Goal: Information Seeking & Learning: Learn about a topic

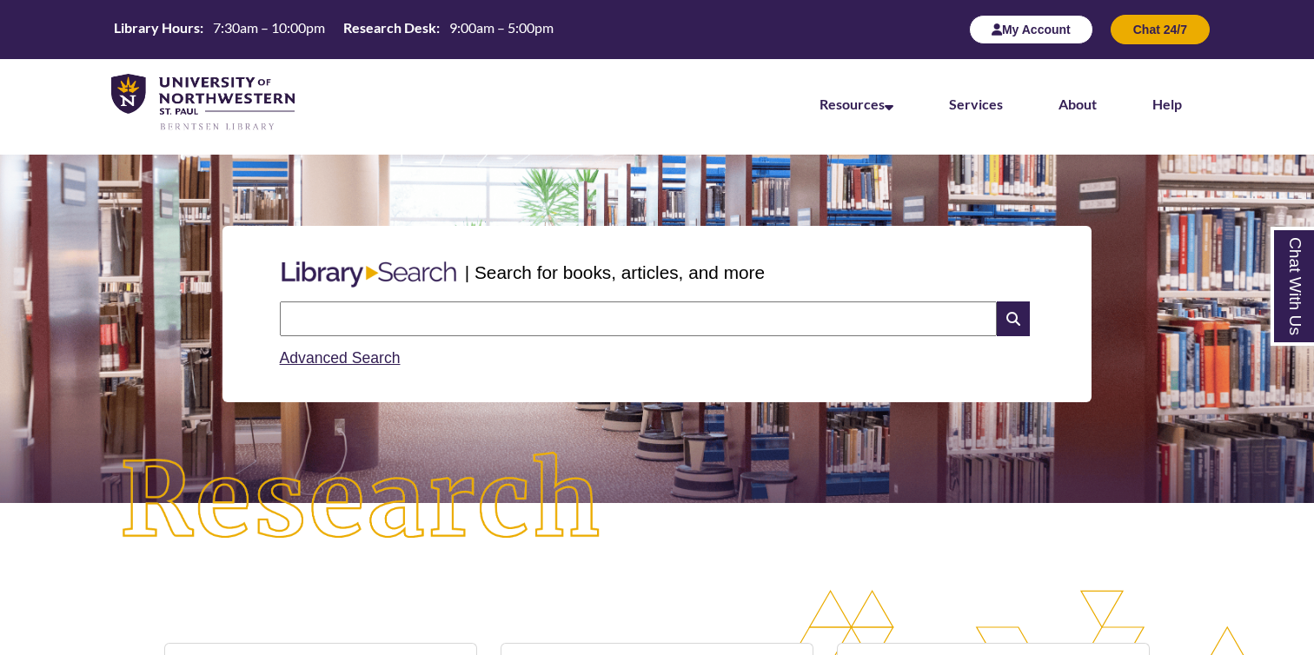
click at [1029, 31] on button "My Account" at bounding box center [1031, 30] width 124 height 30
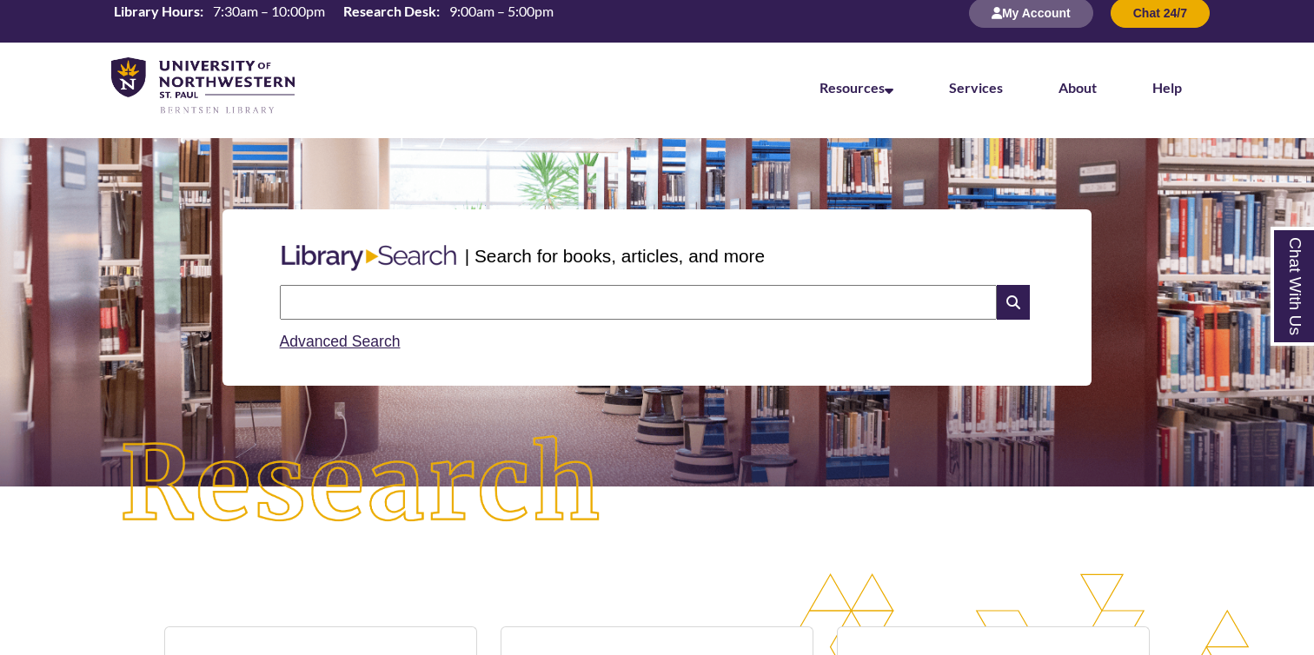
scroll to position [20, 0]
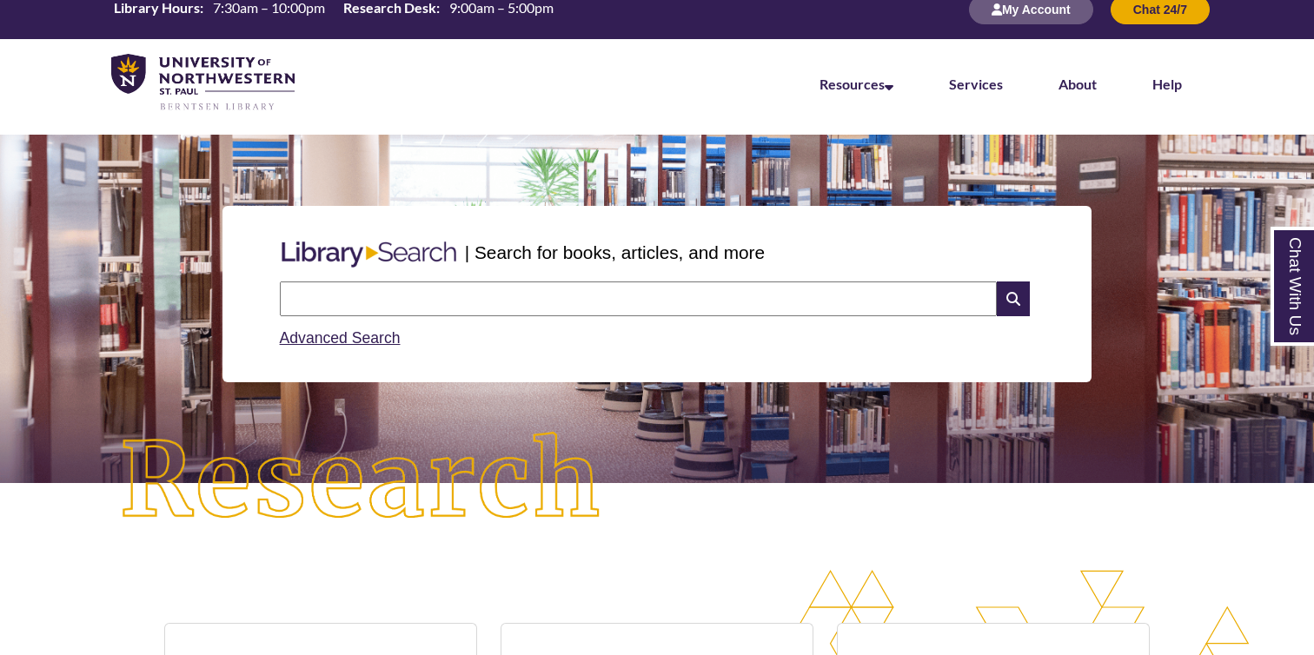
click at [440, 313] on input "text" at bounding box center [638, 298] width 717 height 35
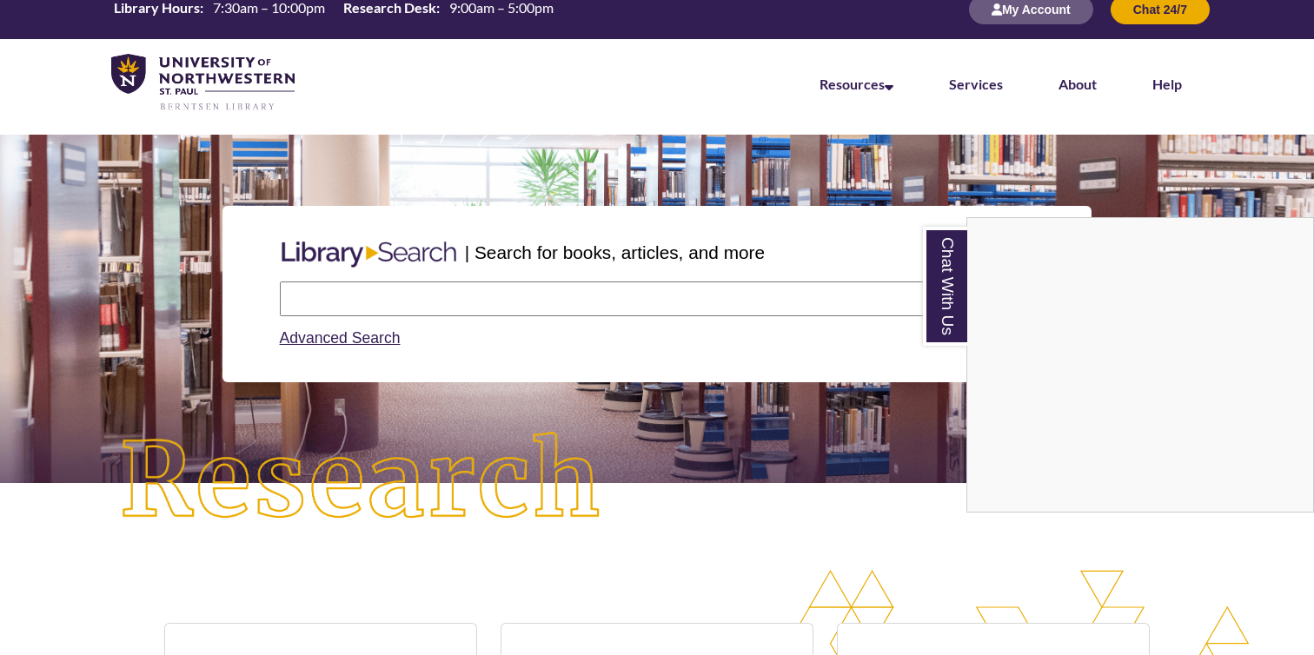
type input "**********"
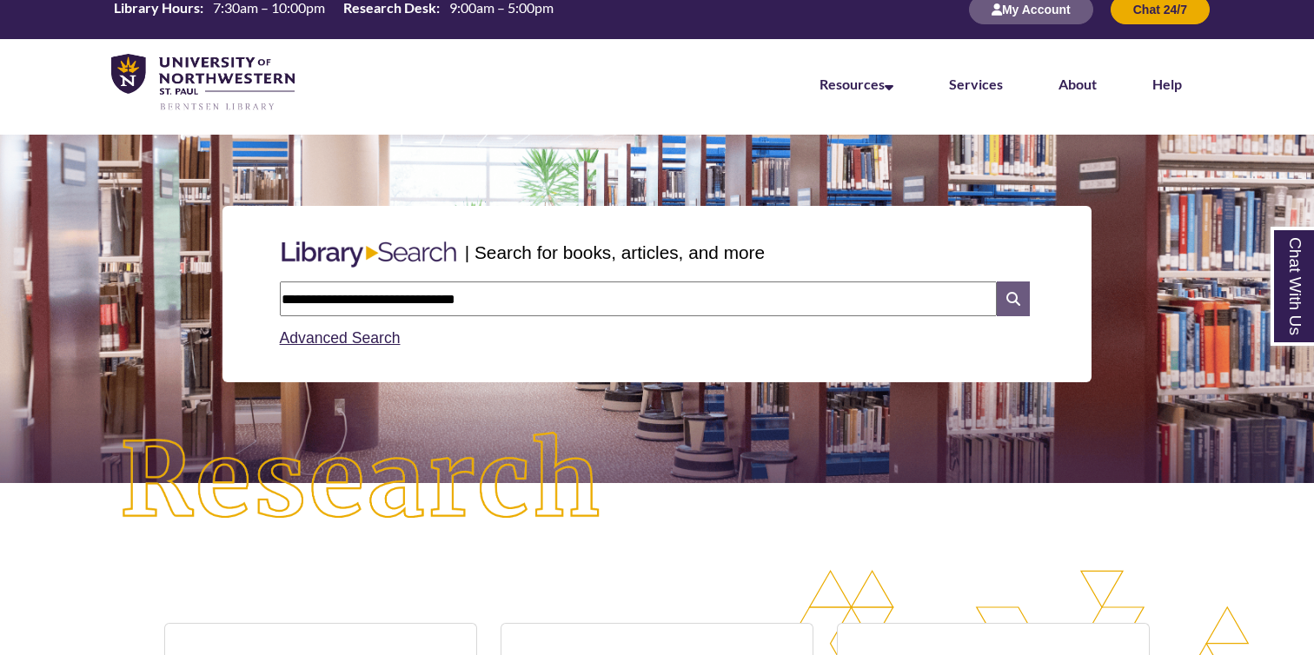
click at [1015, 298] on icon at bounding box center [1012, 298] width 33 height 35
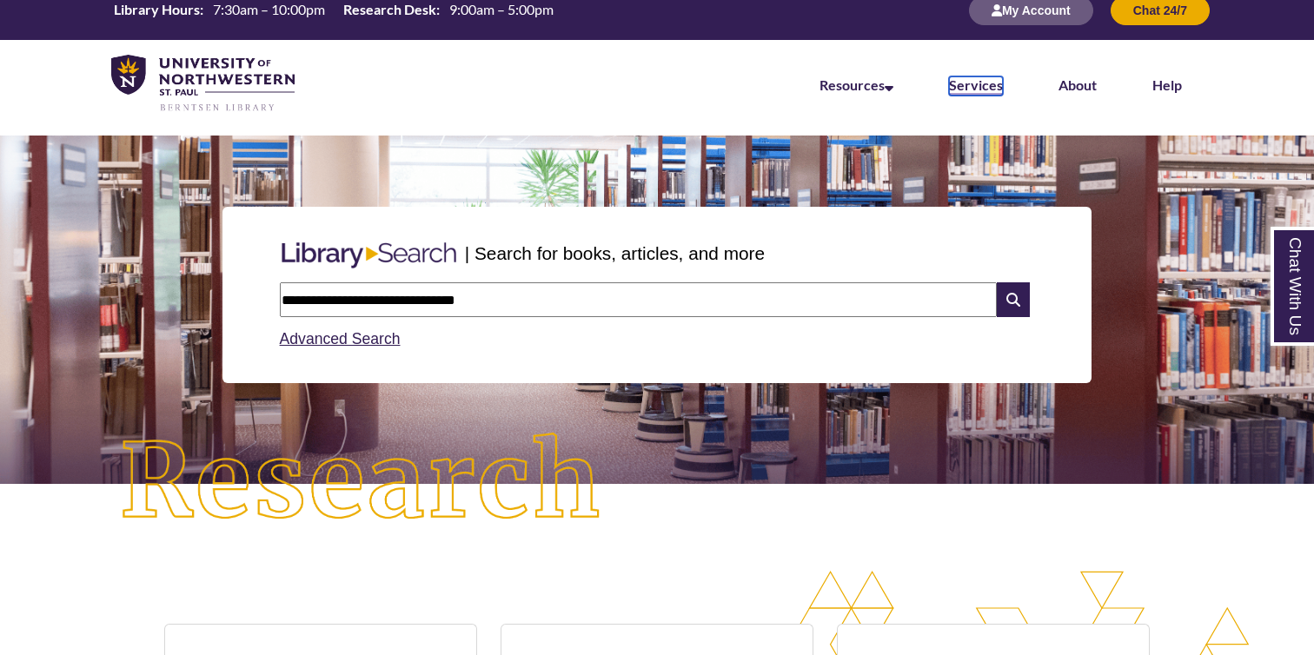
click at [972, 79] on link "Services" at bounding box center [976, 85] width 54 height 19
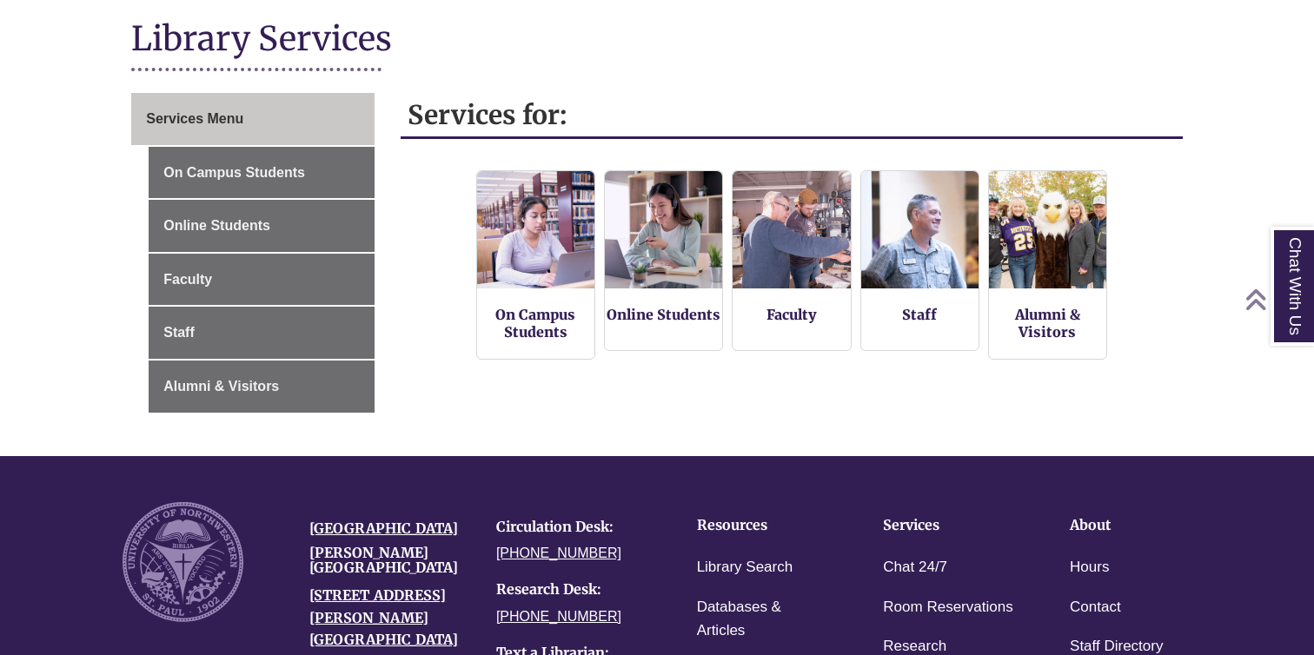
scroll to position [215, 0]
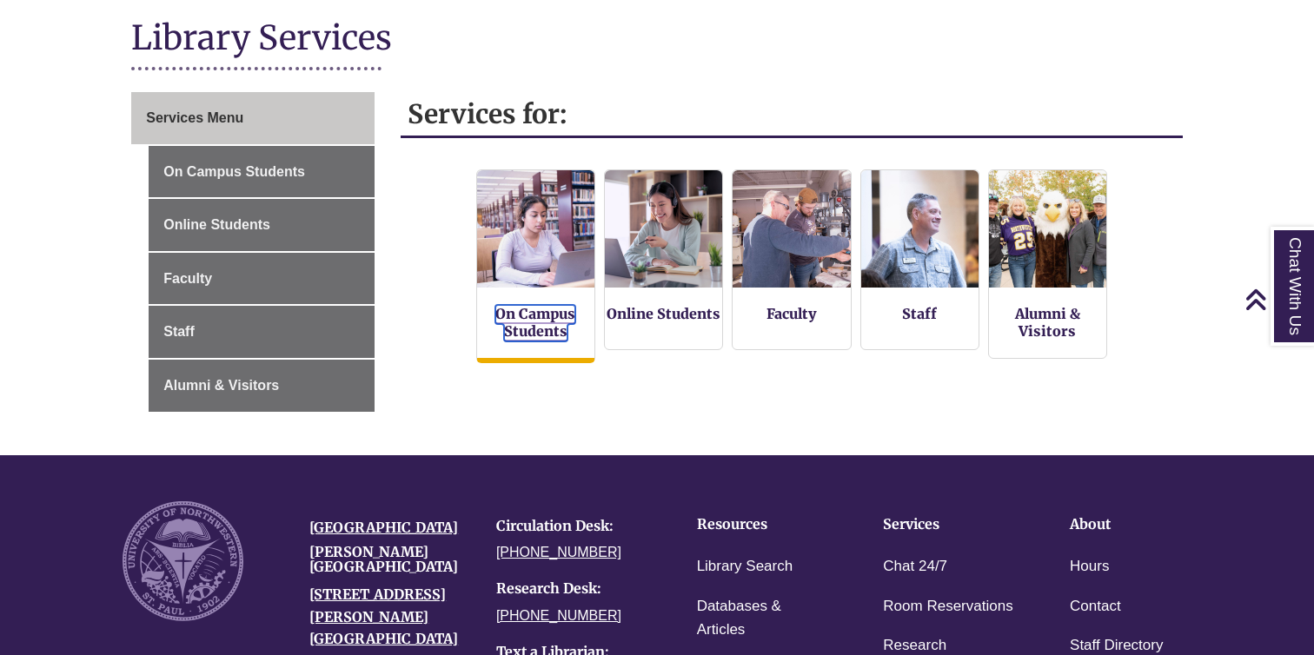
click at [513, 315] on link "On Campus Students" at bounding box center [535, 323] width 80 height 36
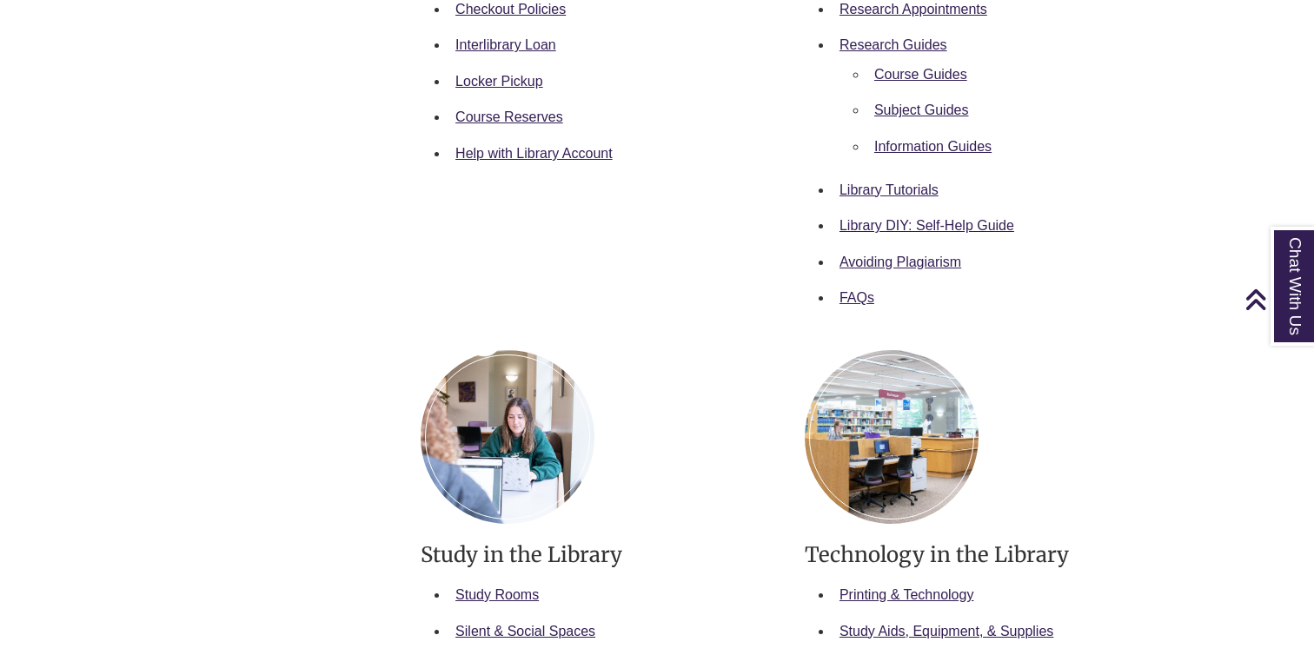
scroll to position [648, 0]
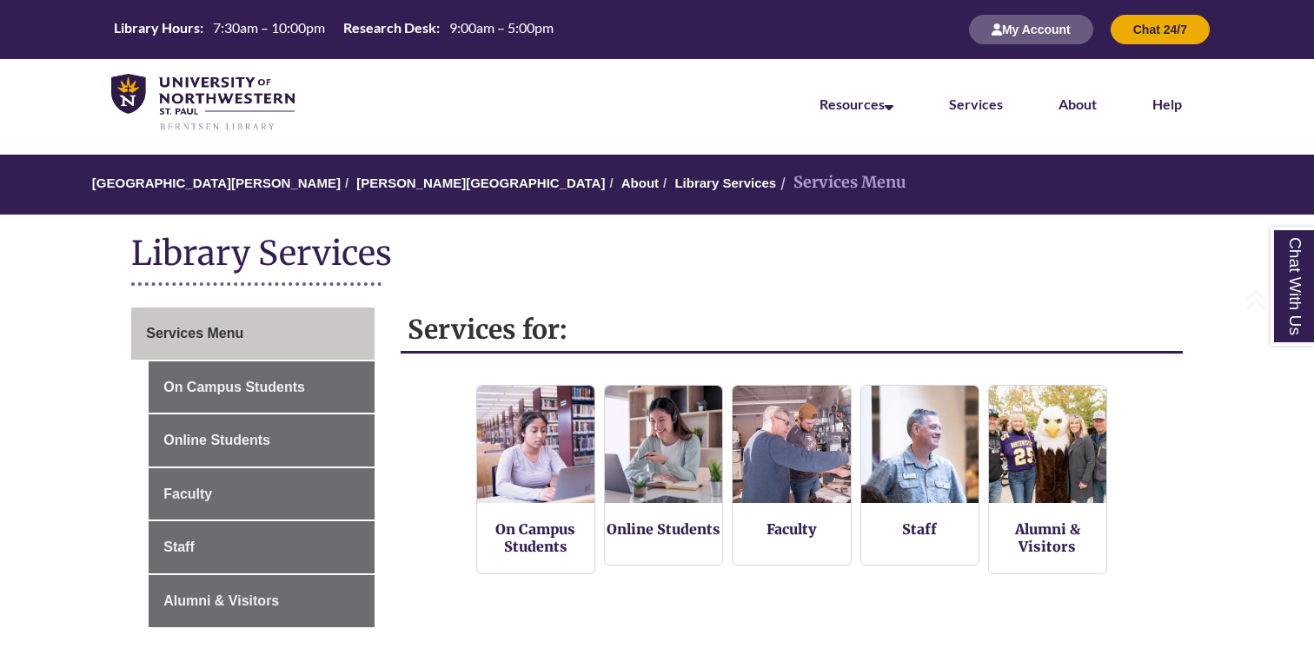
scroll to position [215, 0]
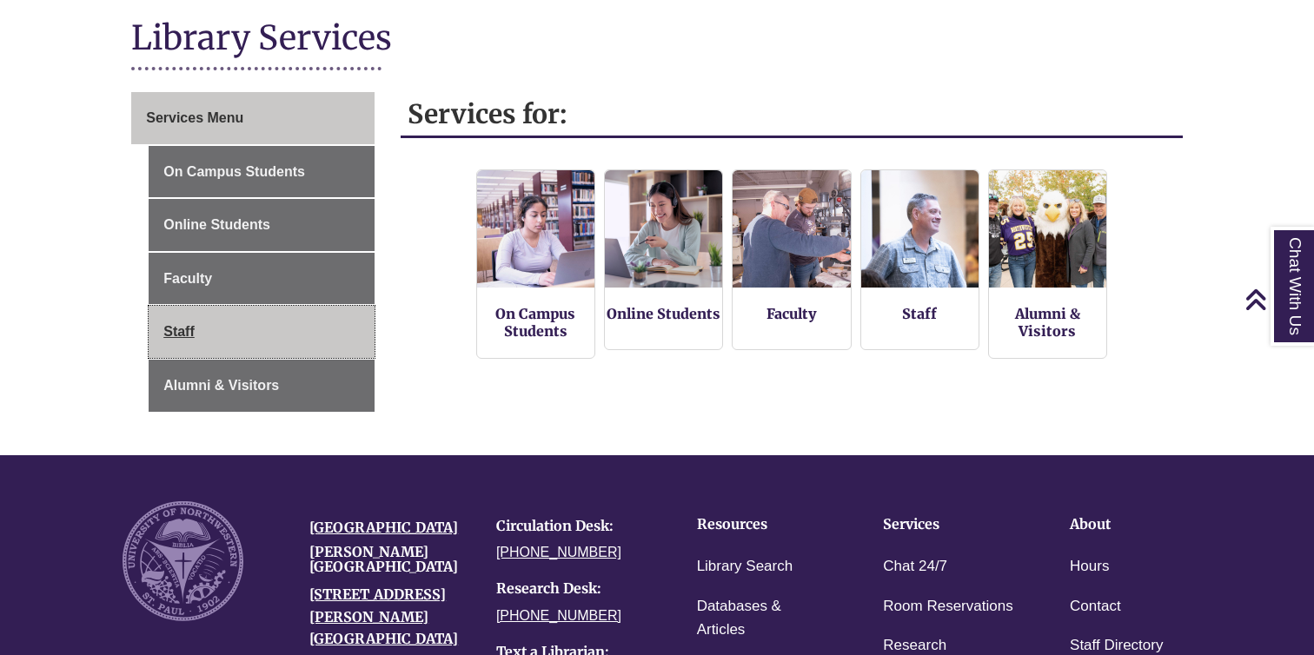
click at [281, 334] on link "Staff" at bounding box center [262, 332] width 226 height 52
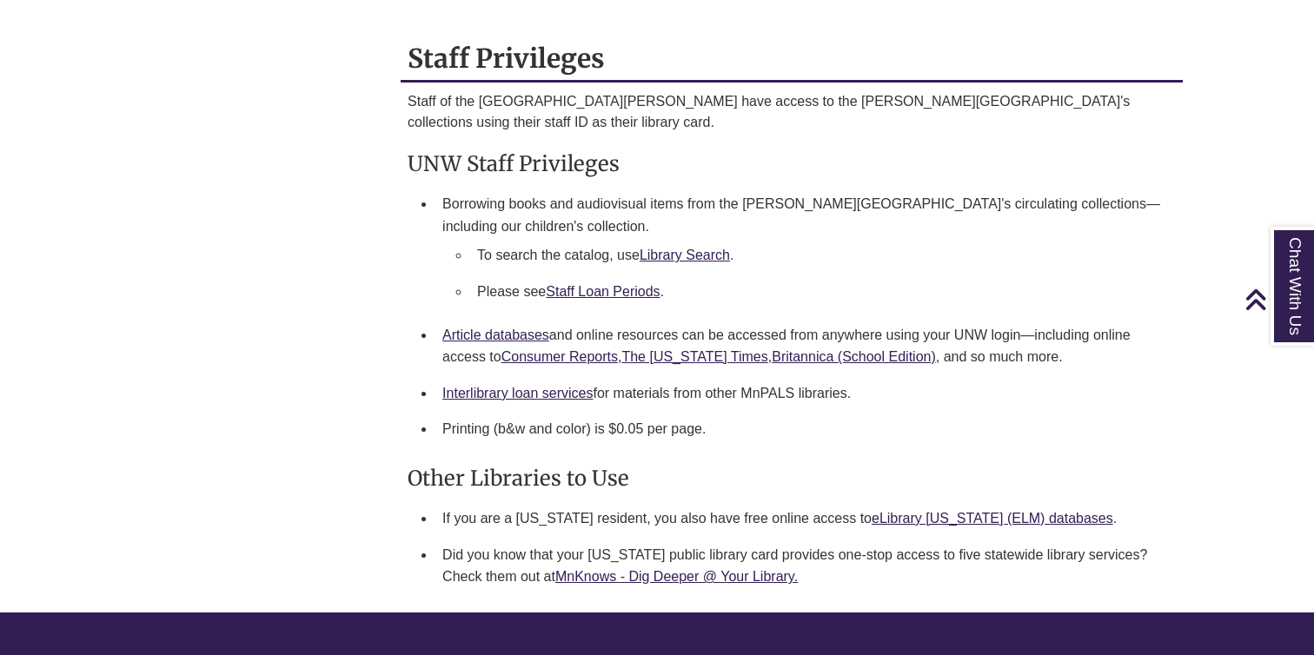
scroll to position [1122, 0]
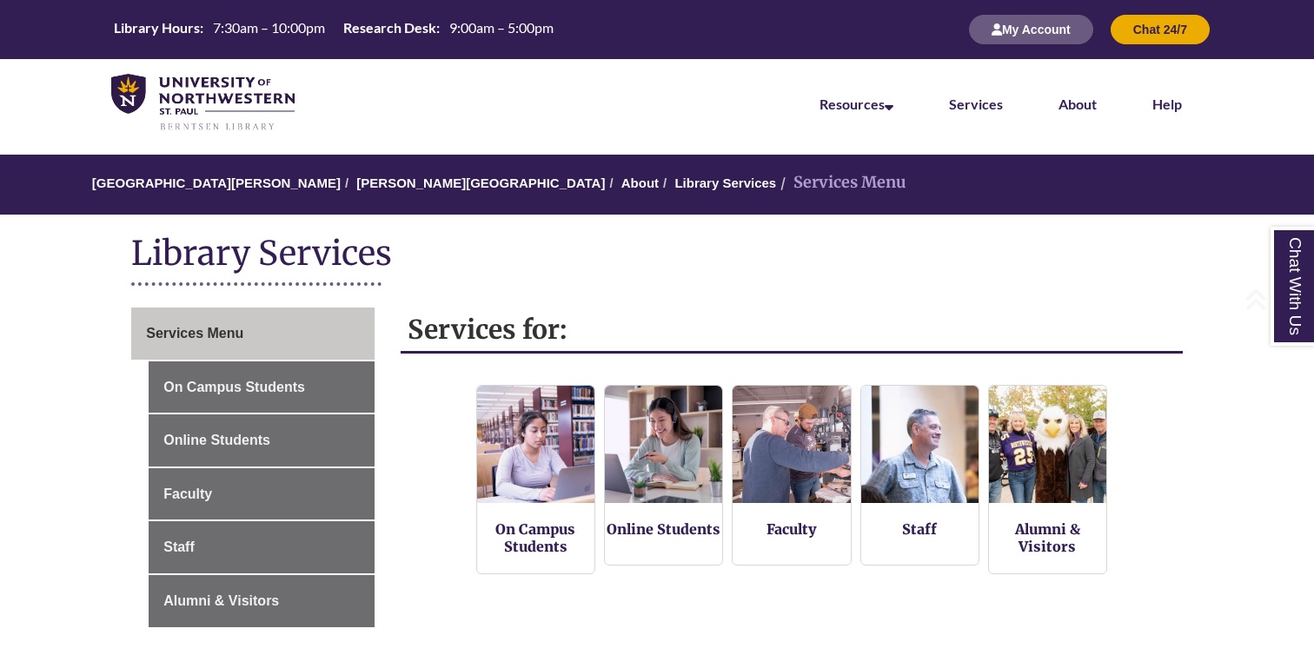
scroll to position [215, 0]
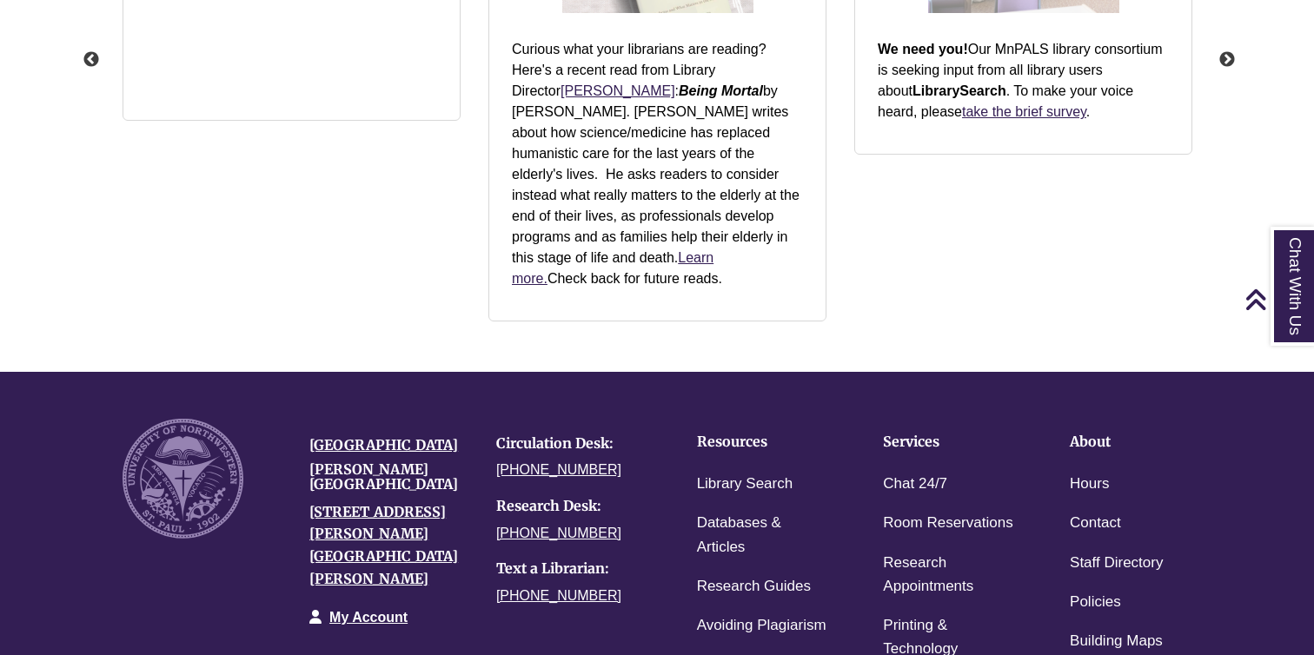
scroll to position [2543, 0]
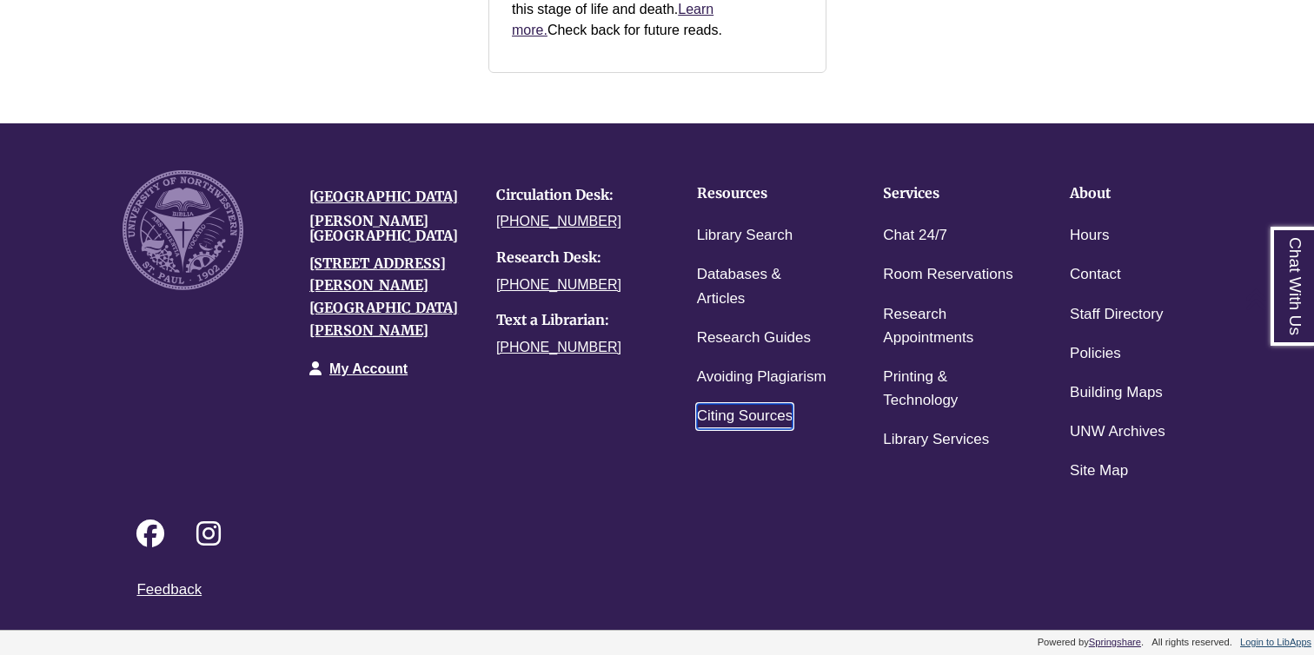
click at [788, 416] on link "Citing Sources" at bounding box center [745, 416] width 96 height 25
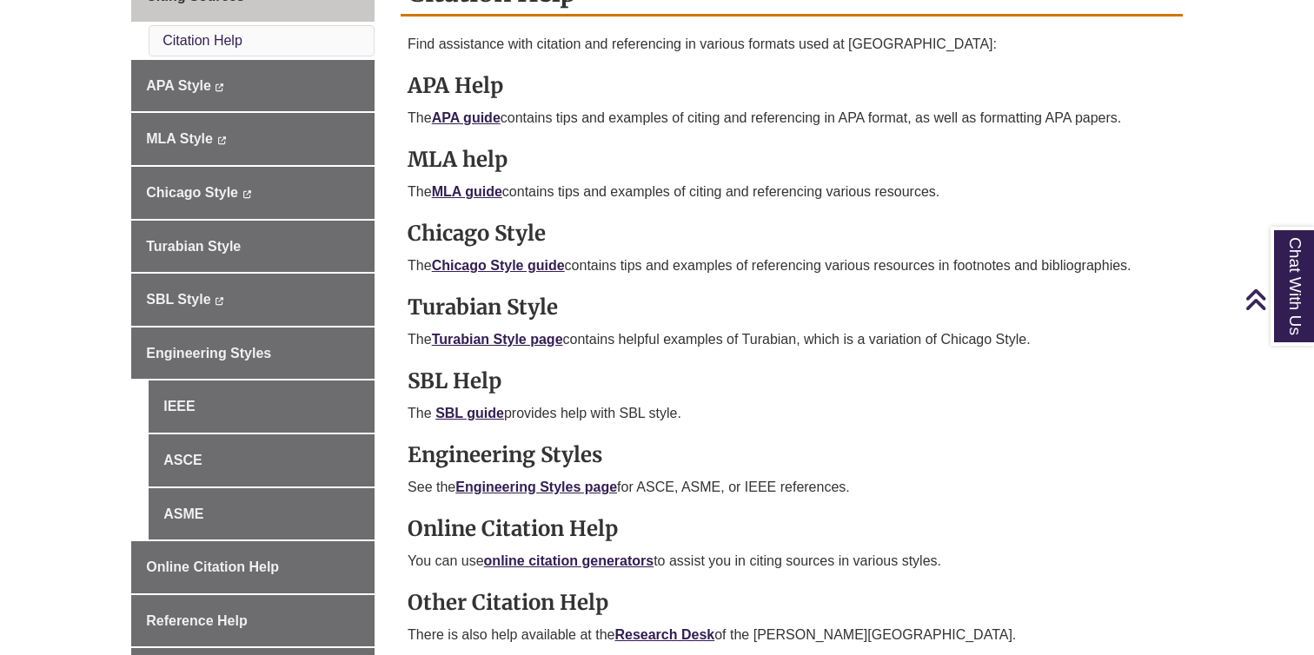
scroll to position [502, 0]
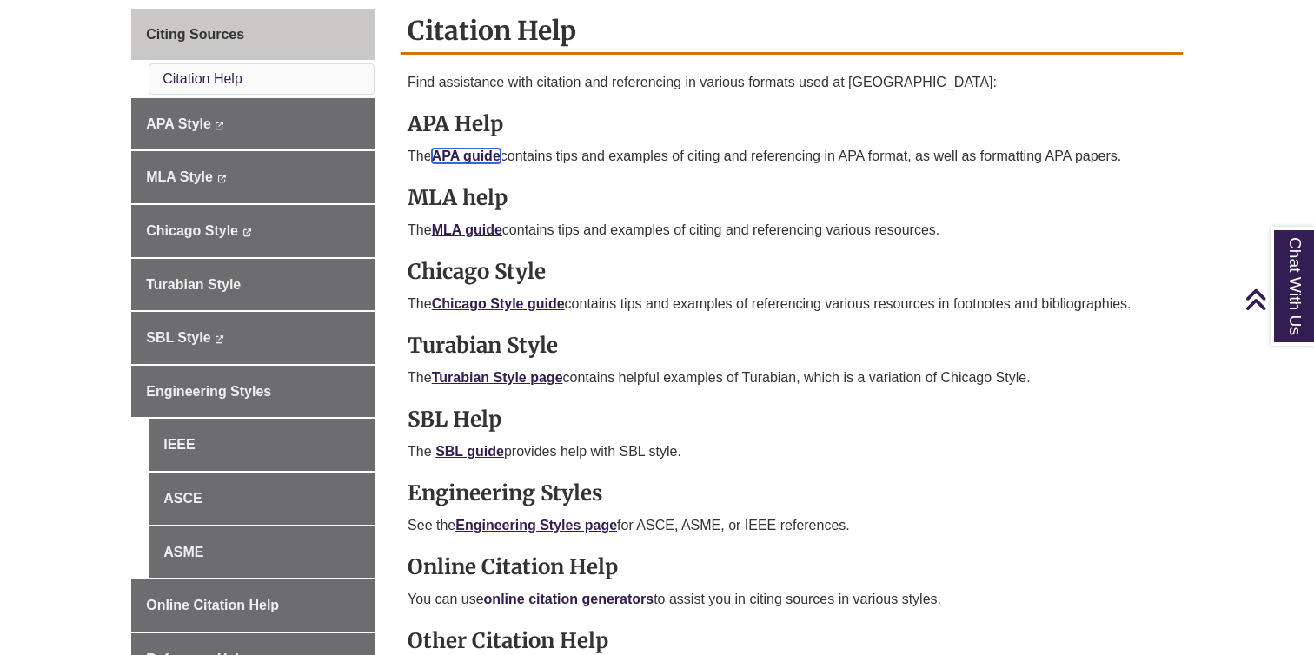
click at [466, 161] on link "APA guide" at bounding box center [466, 156] width 69 height 15
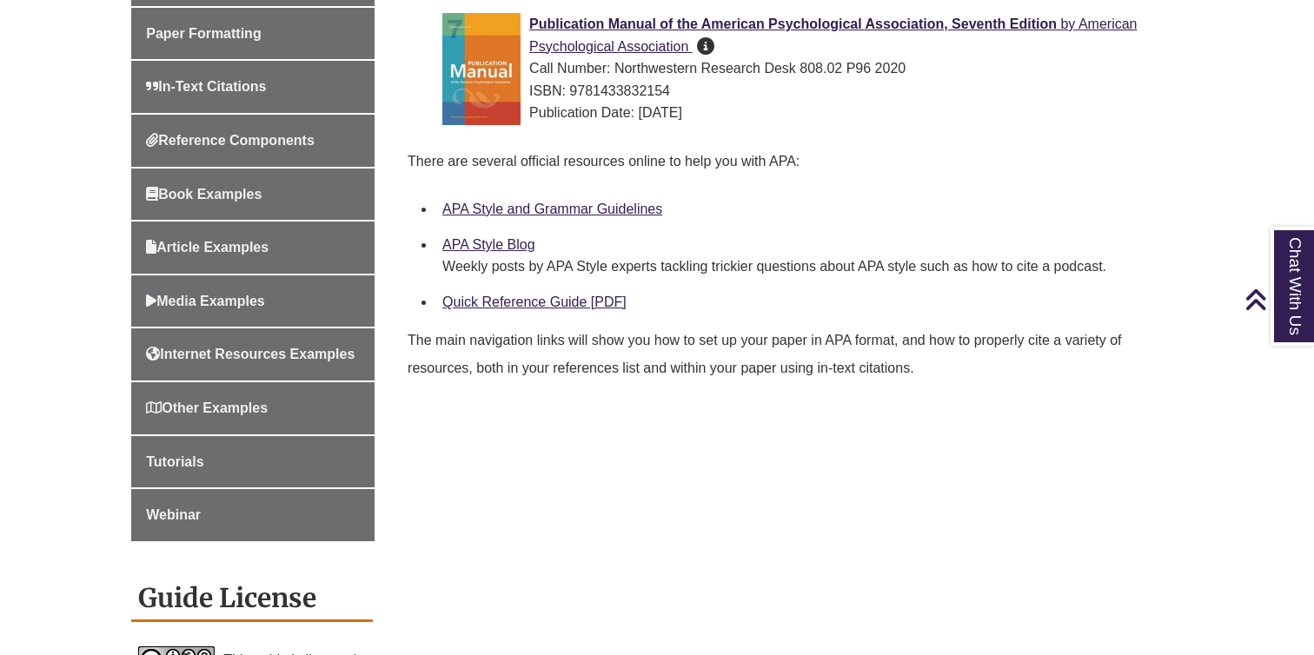
scroll to position [632, 0]
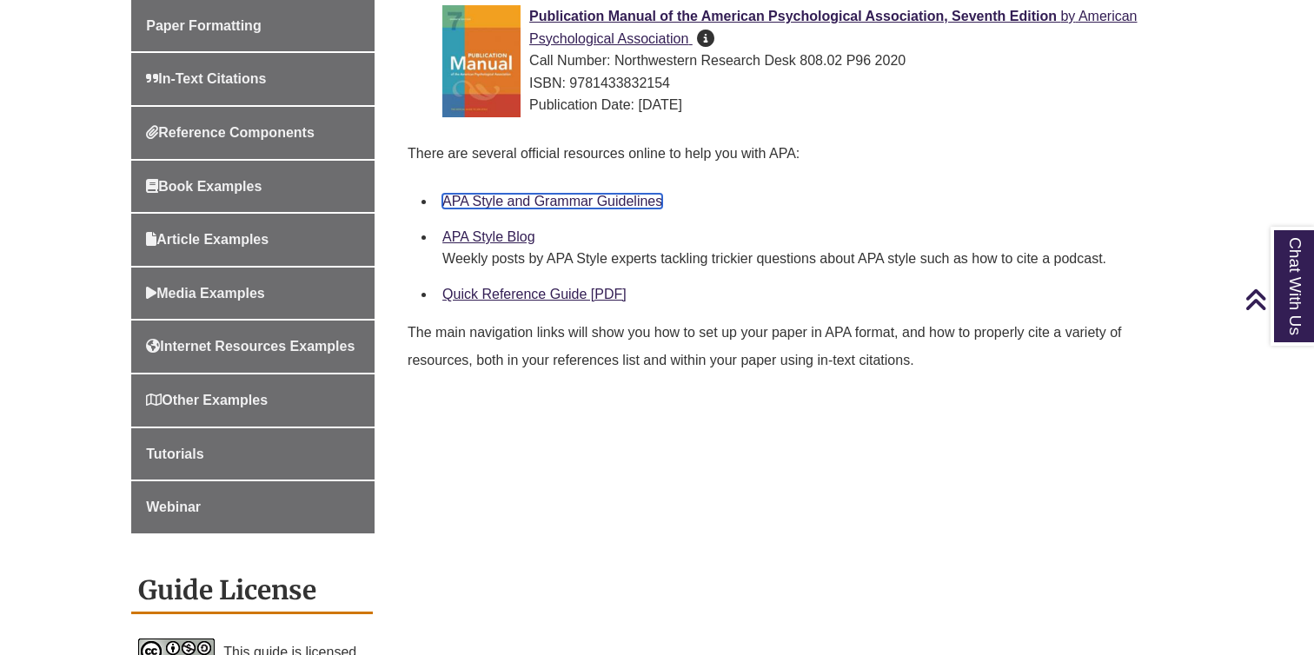
click at [569, 202] on link "APA Style and Grammar Guidelines" at bounding box center [552, 201] width 220 height 15
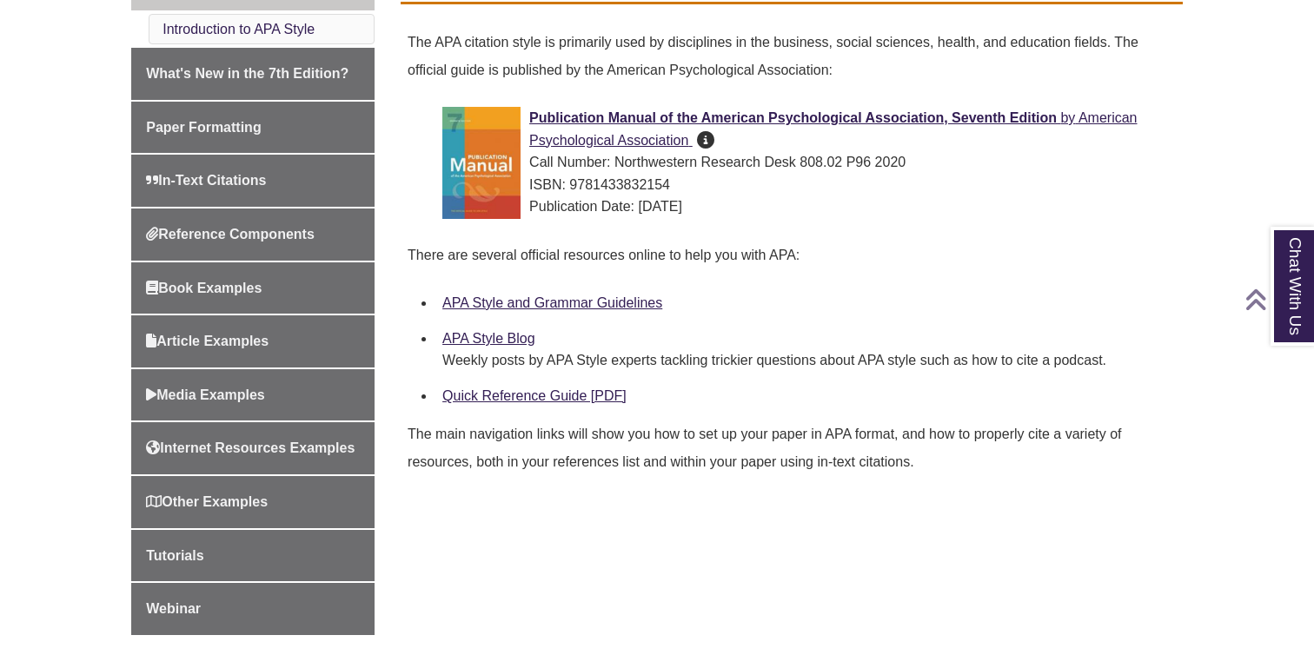
scroll to position [566, 0]
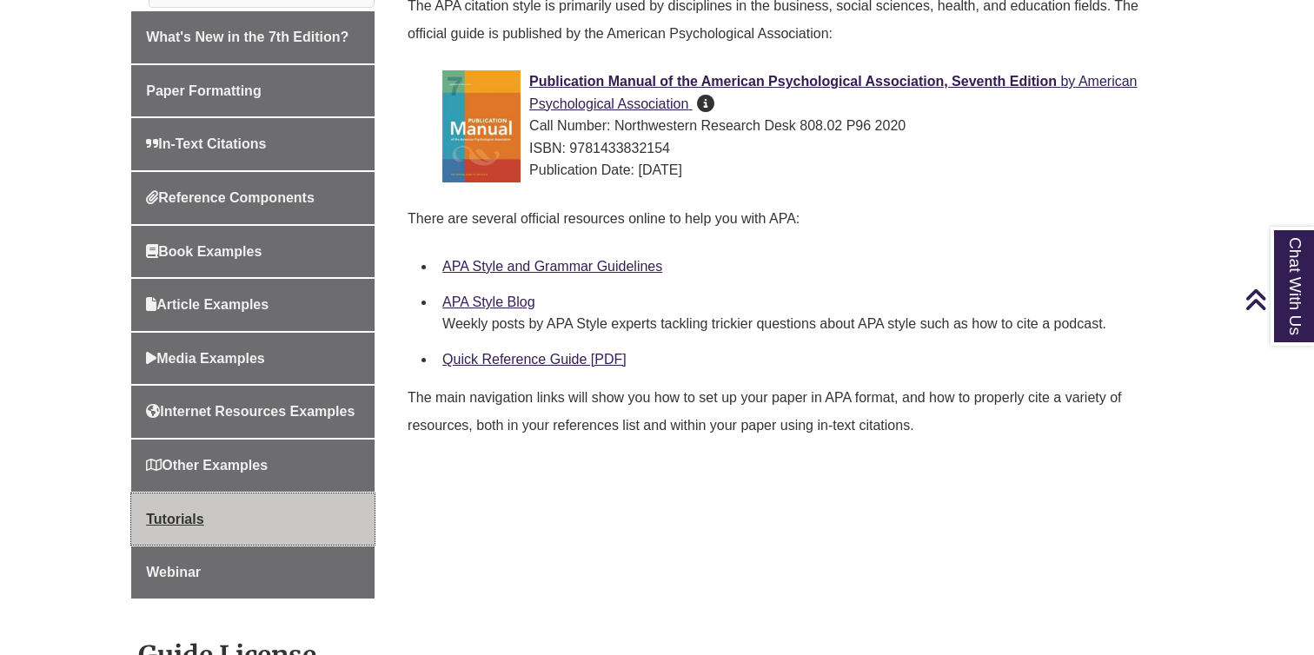
click at [306, 502] on link "Tutorials" at bounding box center [252, 519] width 243 height 52
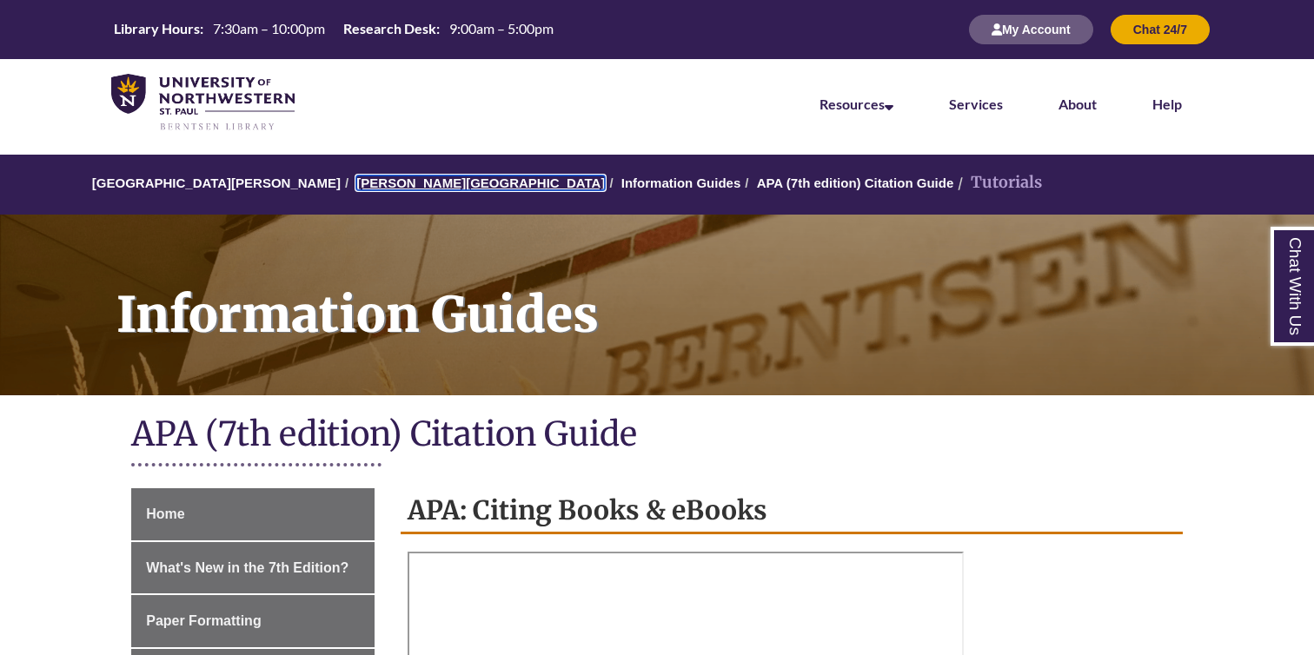
click at [403, 176] on link "[PERSON_NAME][GEOGRAPHIC_DATA]" at bounding box center [480, 182] width 248 height 15
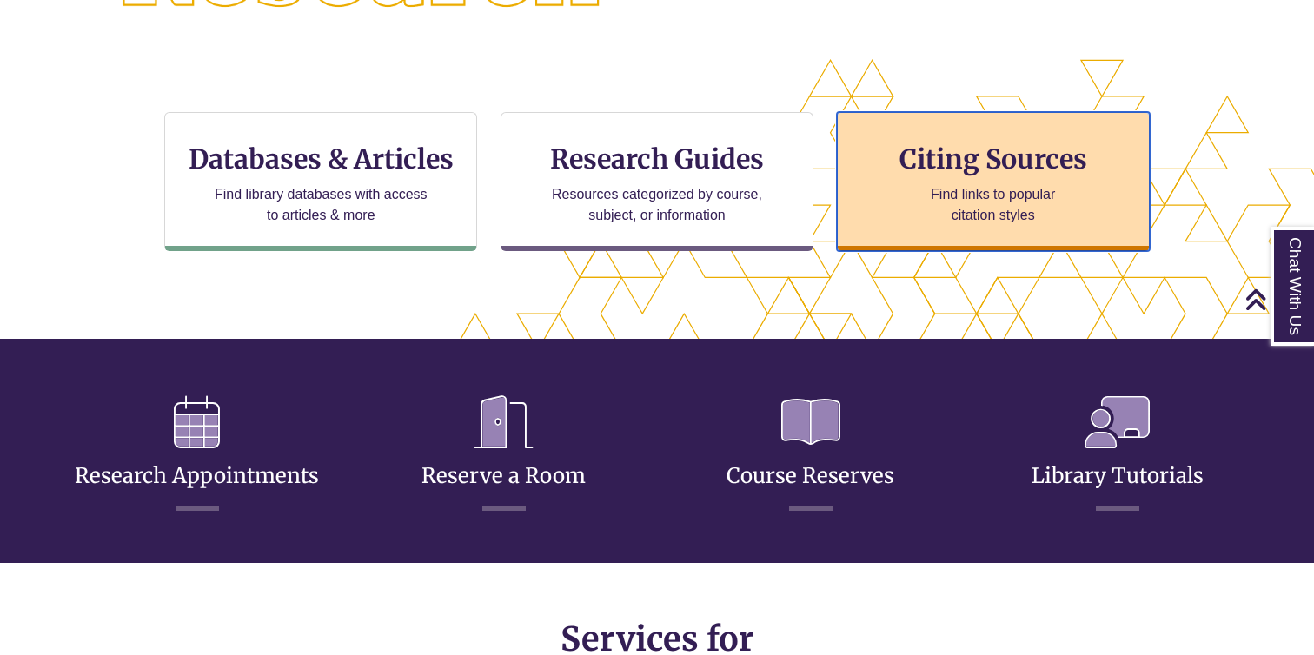
click at [929, 232] on div "Citing Sources Find links to popular citation styles" at bounding box center [993, 181] width 313 height 139
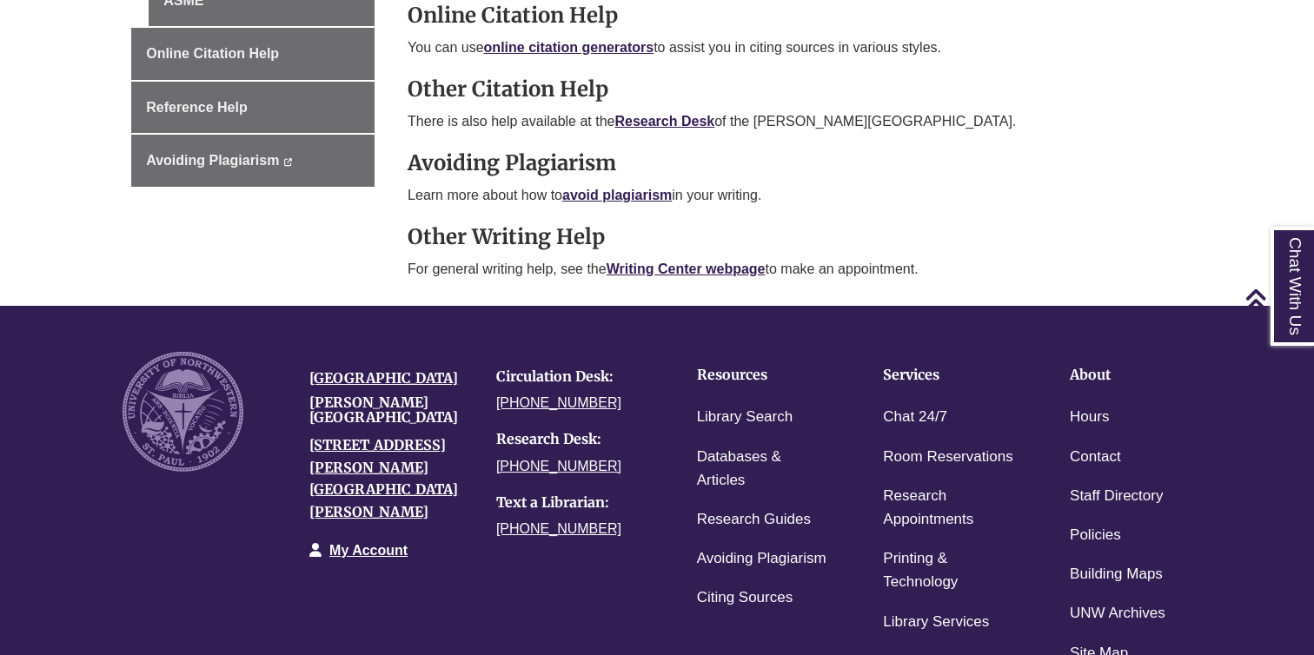
scroll to position [1075, 0]
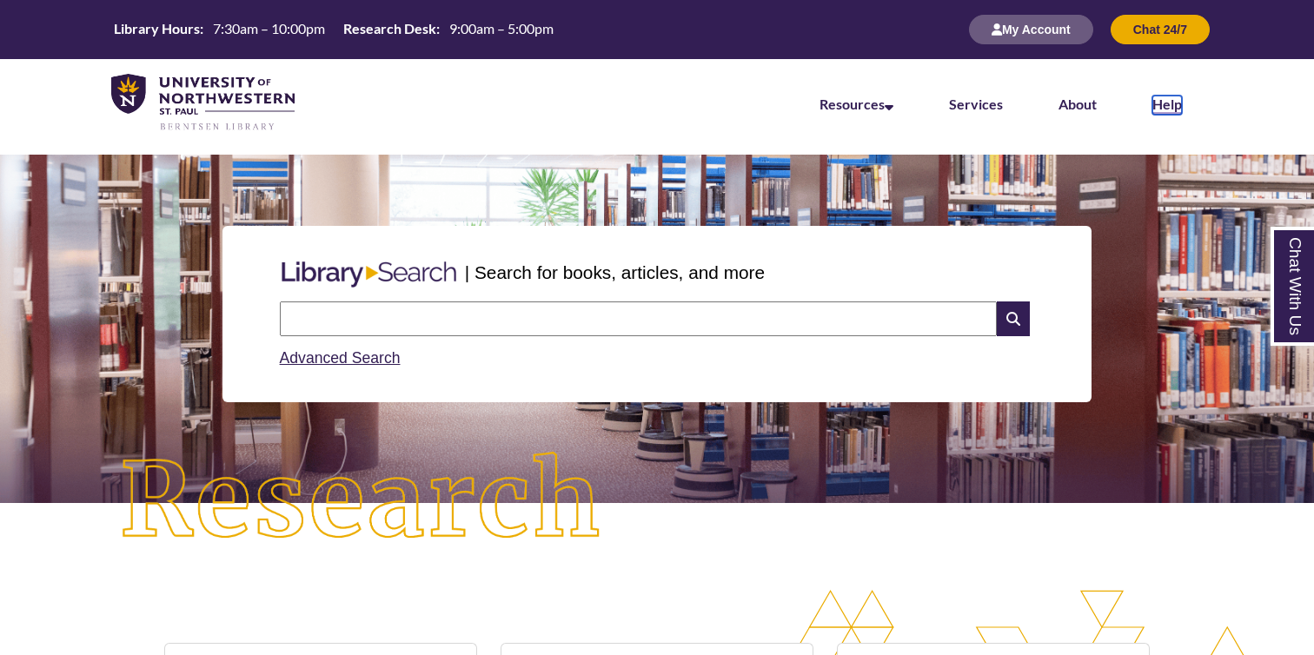
click at [1163, 111] on link "Help" at bounding box center [1167, 105] width 30 height 19
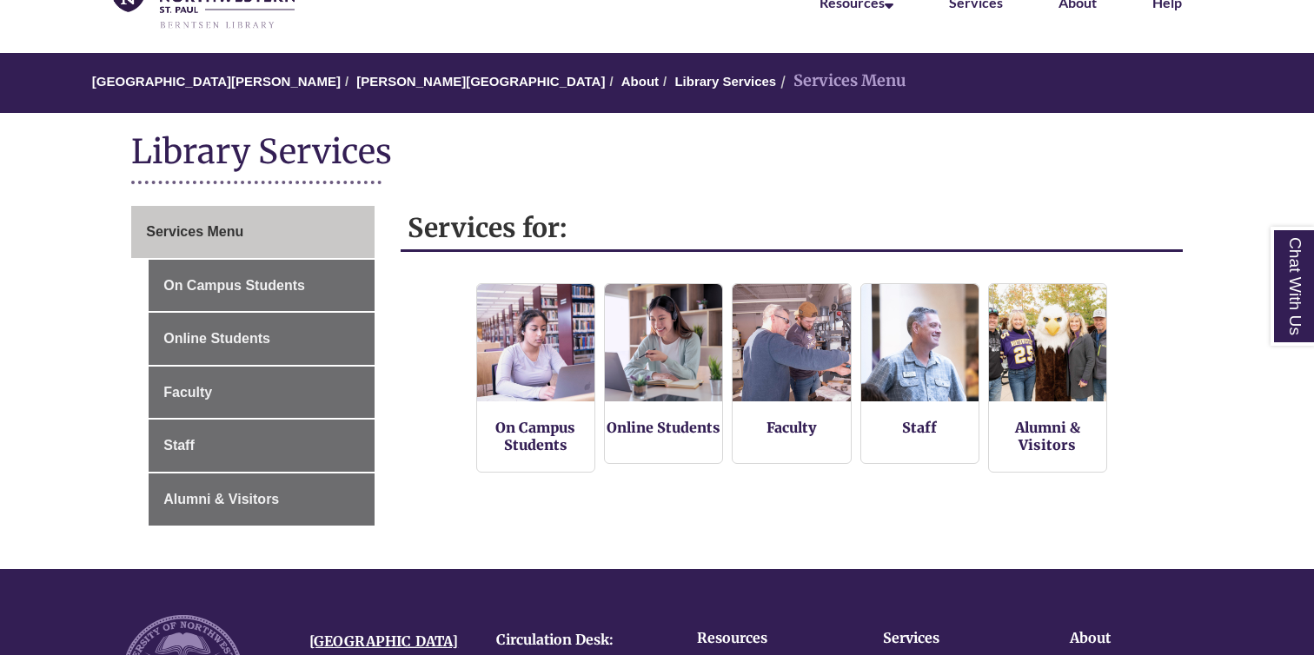
scroll to position [106, 0]
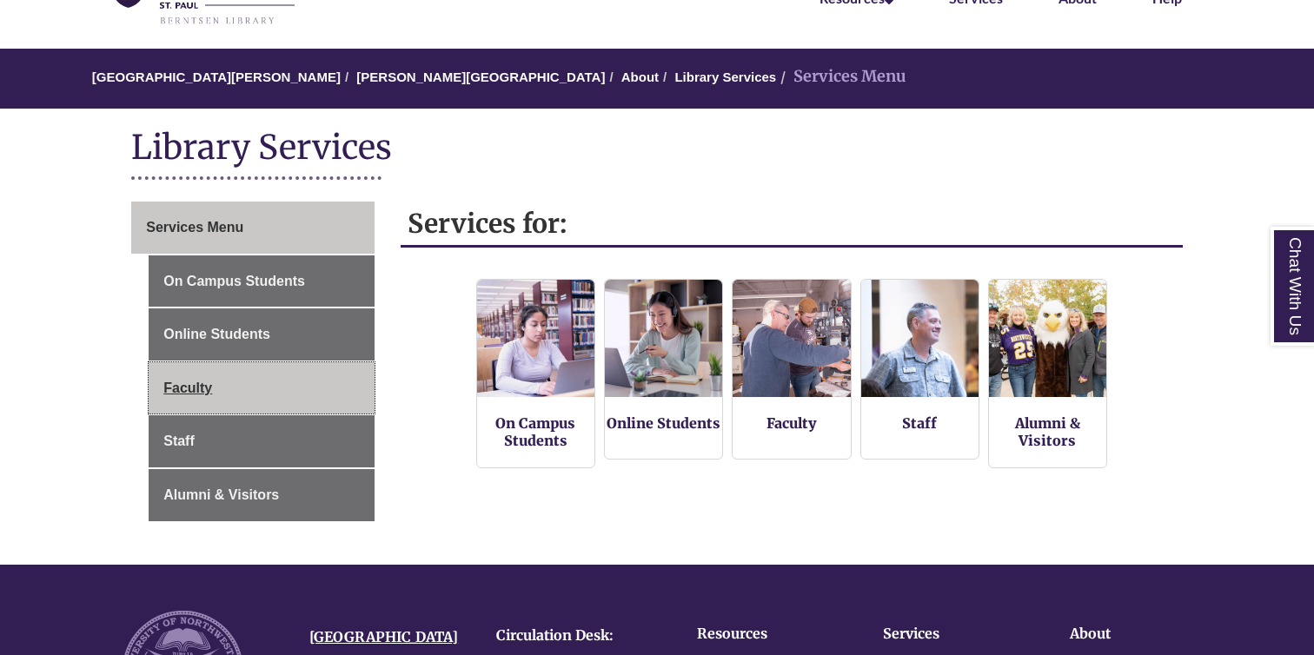
click at [313, 390] on link "Faculty" at bounding box center [262, 388] width 226 height 52
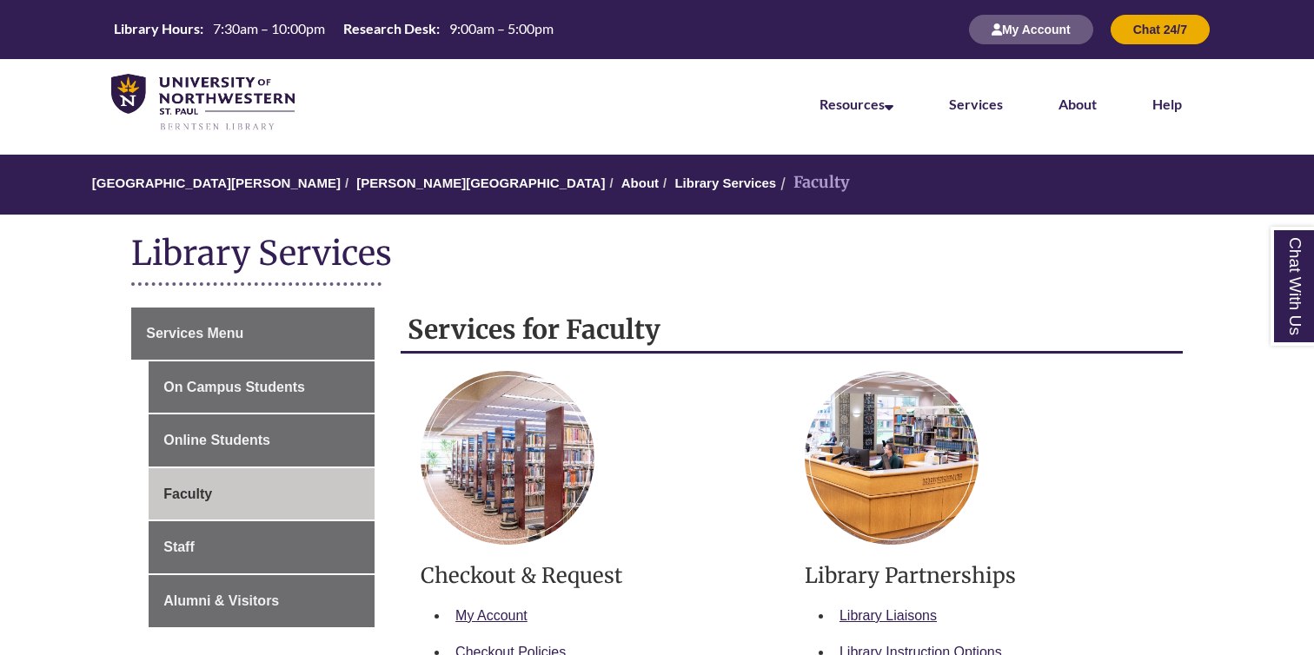
scroll to position [1228, 0]
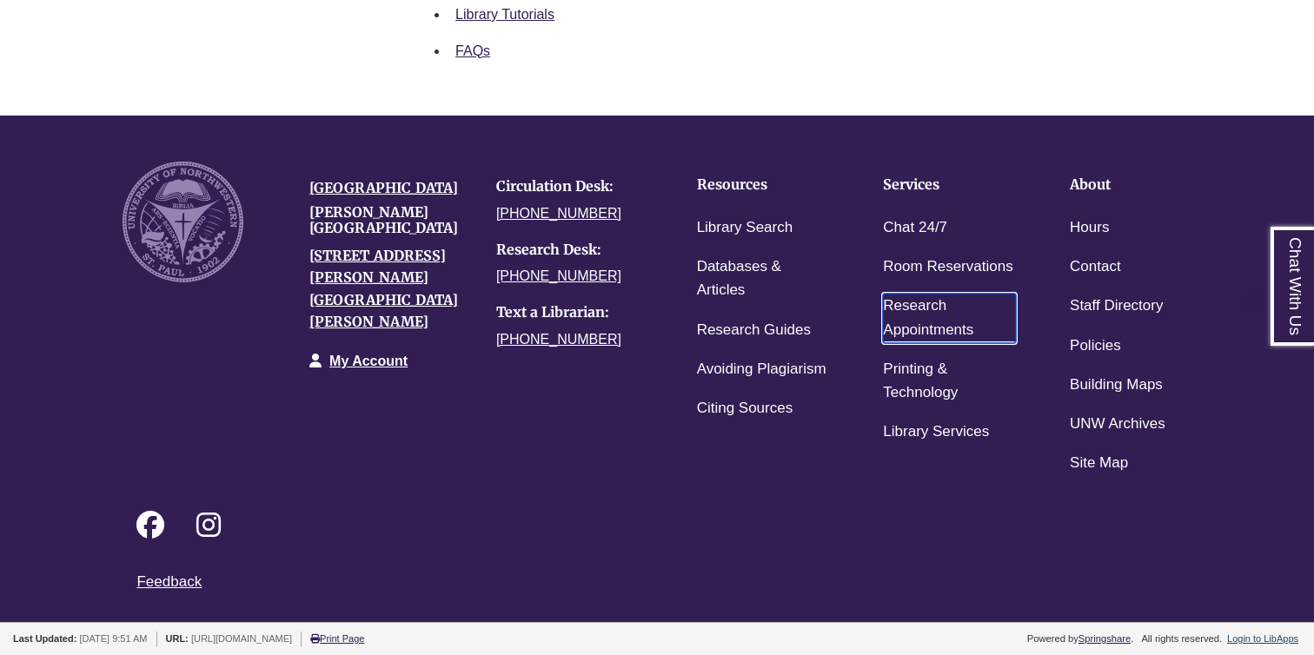
click at [940, 312] on link "Research Appointments" at bounding box center [949, 318] width 133 height 49
